Goal: Use online tool/utility: Utilize a website feature to perform a specific function

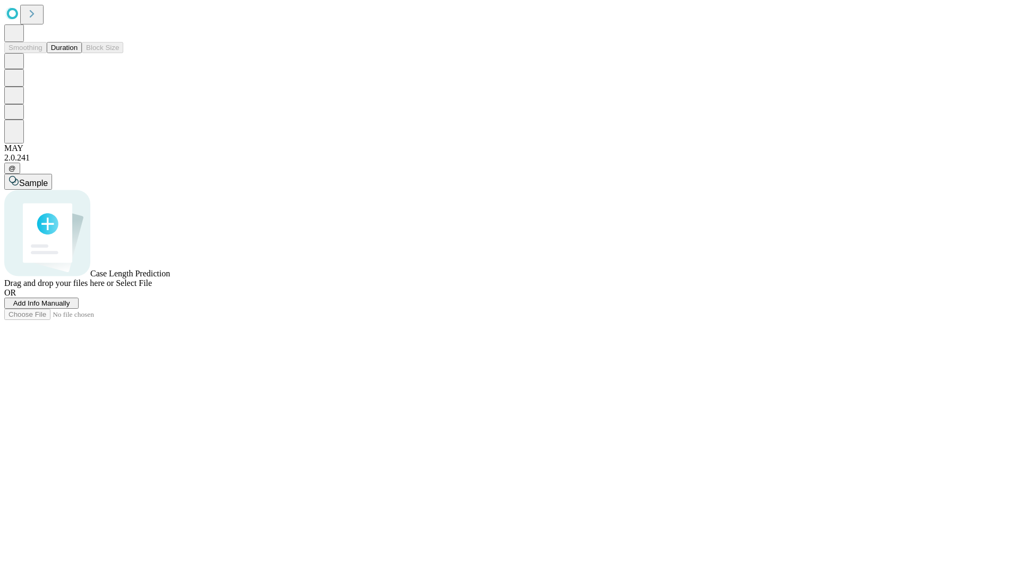
click at [70, 307] on span "Add Info Manually" at bounding box center [41, 303] width 57 height 8
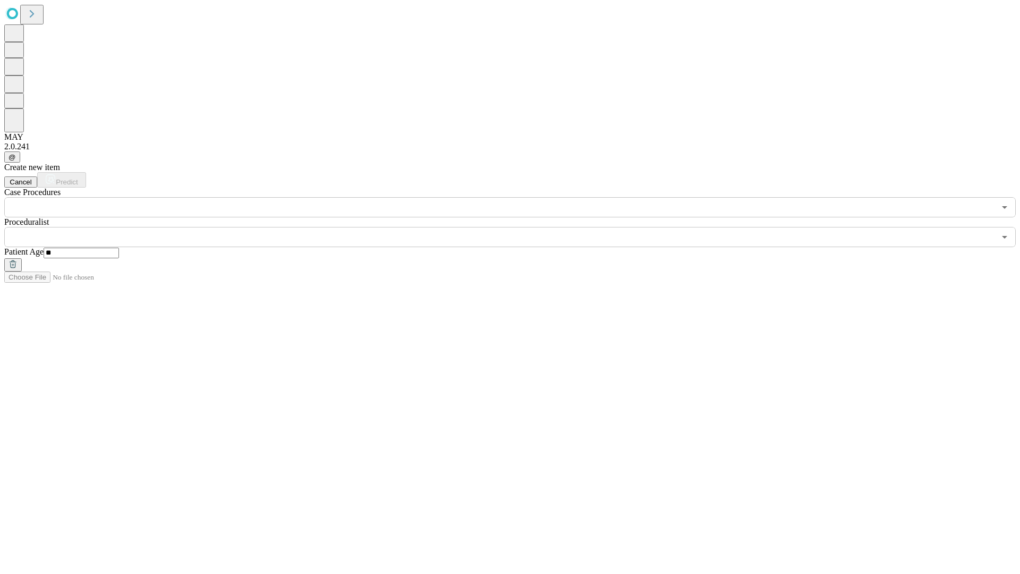
type input "**"
click at [518, 227] on input "text" at bounding box center [499, 237] width 991 height 20
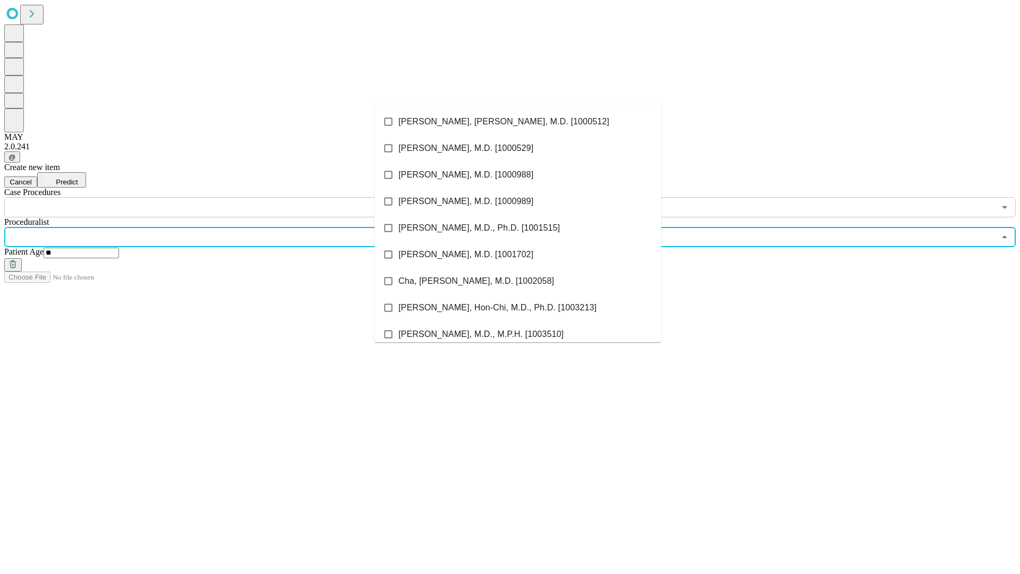
click at [518, 122] on li "[PERSON_NAME], [PERSON_NAME], M.D. [1000512]" at bounding box center [518, 121] width 287 height 27
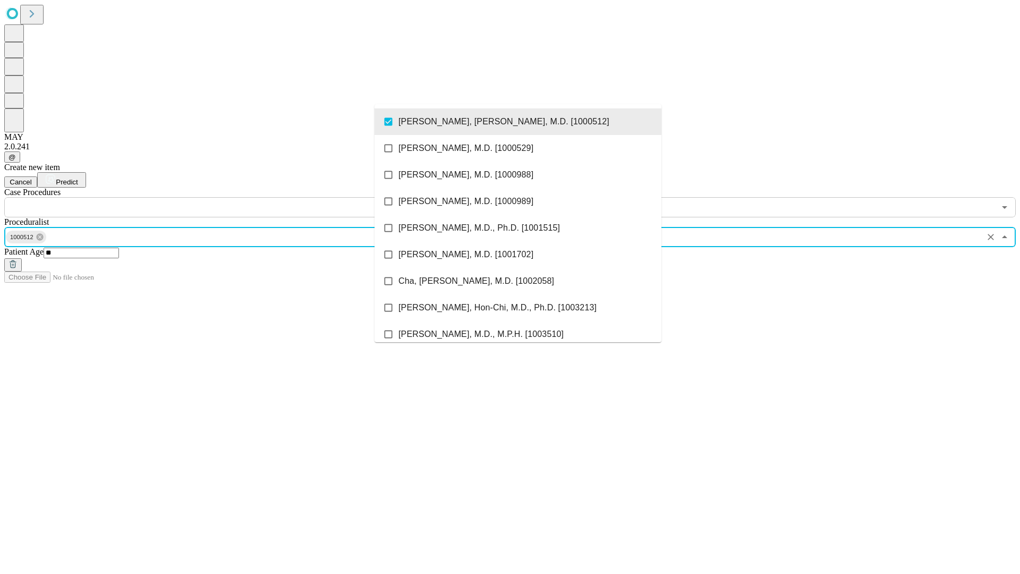
click at [223, 197] on input "text" at bounding box center [499, 207] width 991 height 20
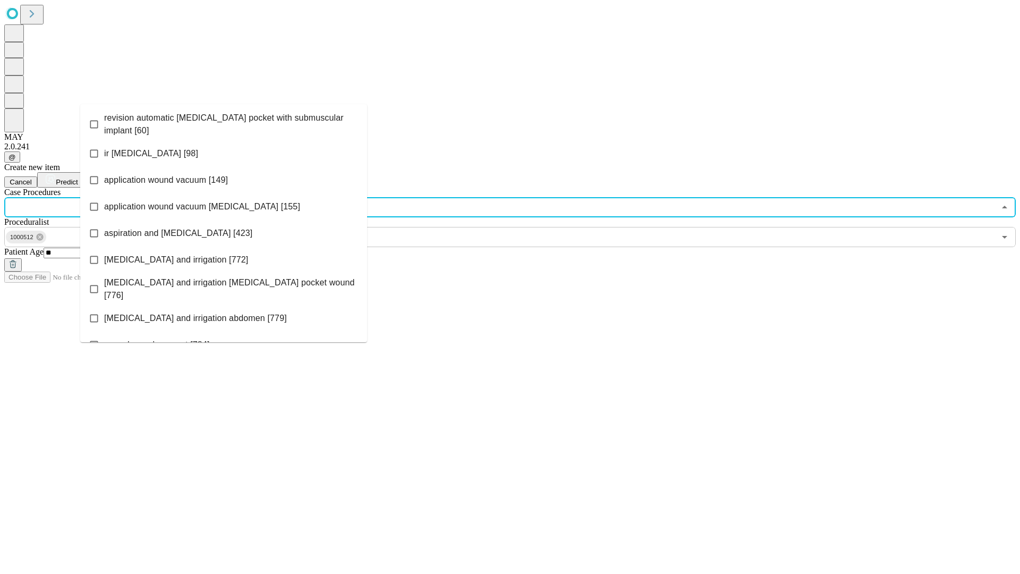
click at [224, 122] on span "revision automatic [MEDICAL_DATA] pocket with submuscular implant [60]" at bounding box center [231, 125] width 255 height 26
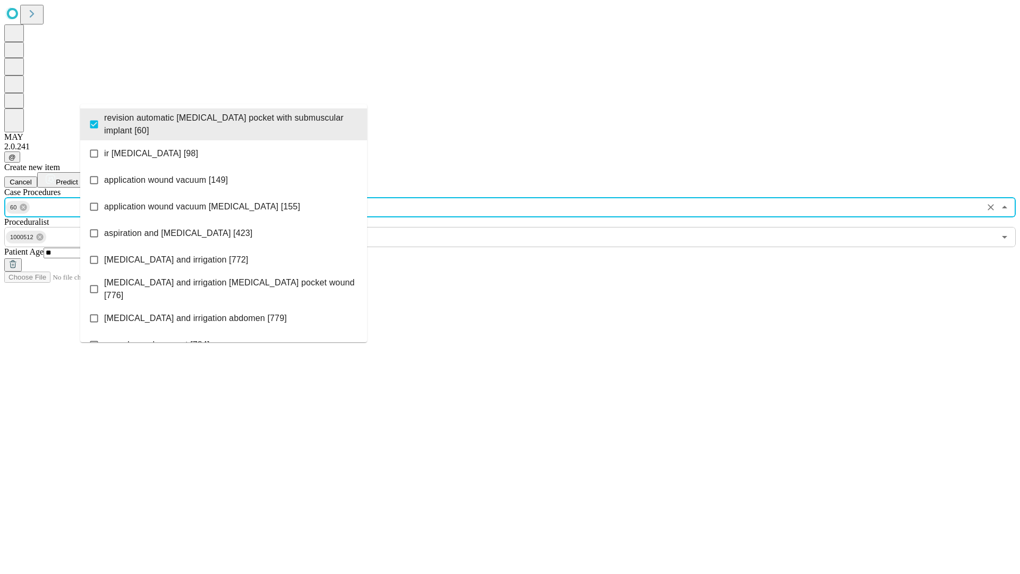
click at [78, 178] on span "Predict" at bounding box center [67, 182] width 22 height 8
